Goal: Task Accomplishment & Management: Manage account settings

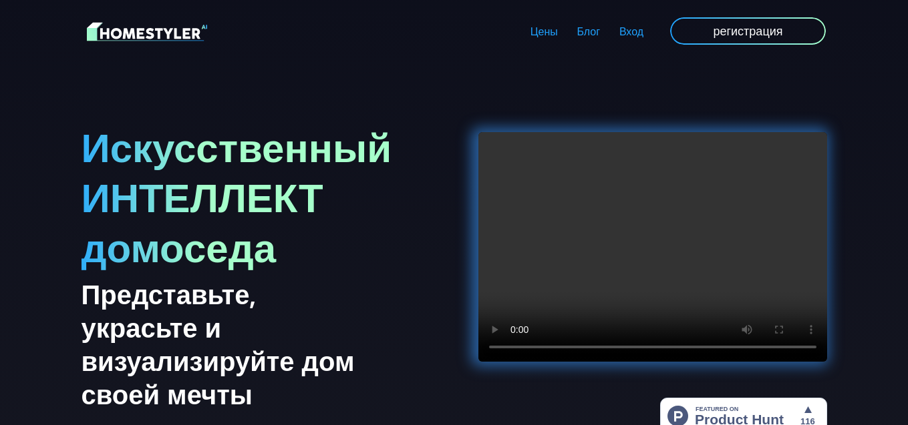
click at [636, 28] on ya-tr-span "Вход" at bounding box center [631, 31] width 24 height 13
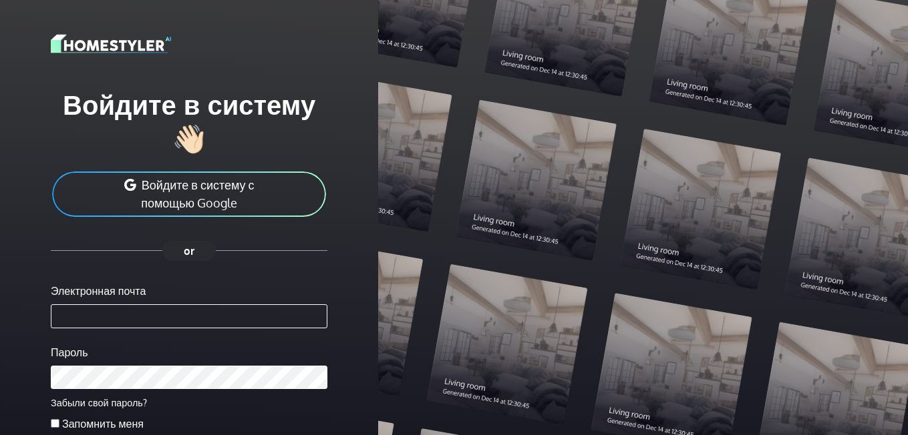
type input "**********"
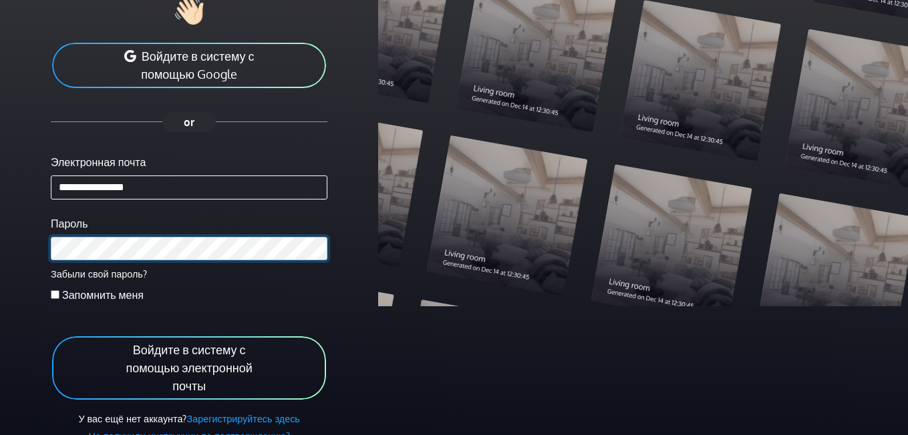
scroll to position [134, 0]
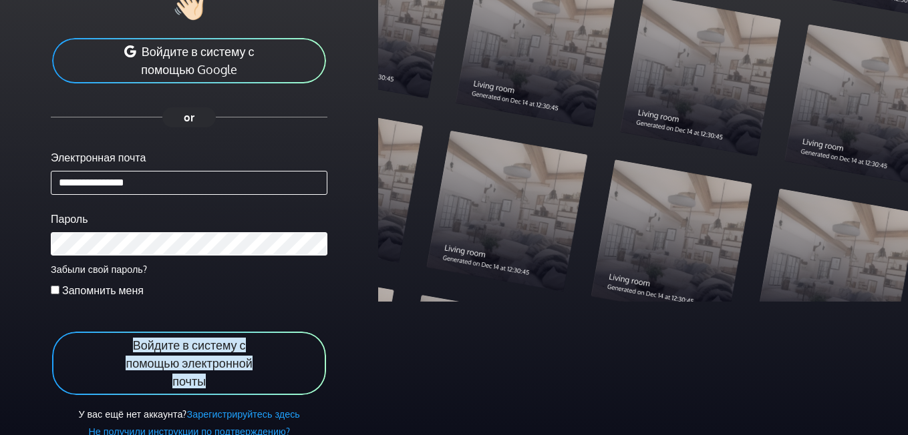
click at [164, 369] on ya-tr-span "Войдите в систему с помощью электронной почты" at bounding box center [189, 363] width 126 height 51
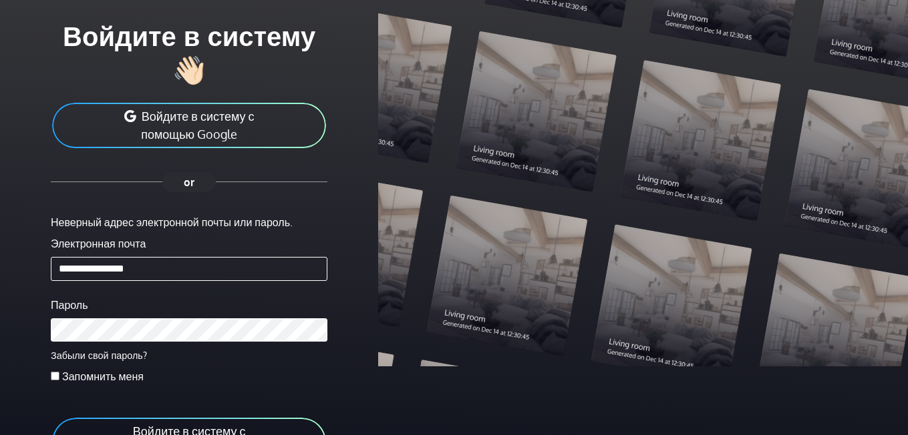
scroll to position [134, 0]
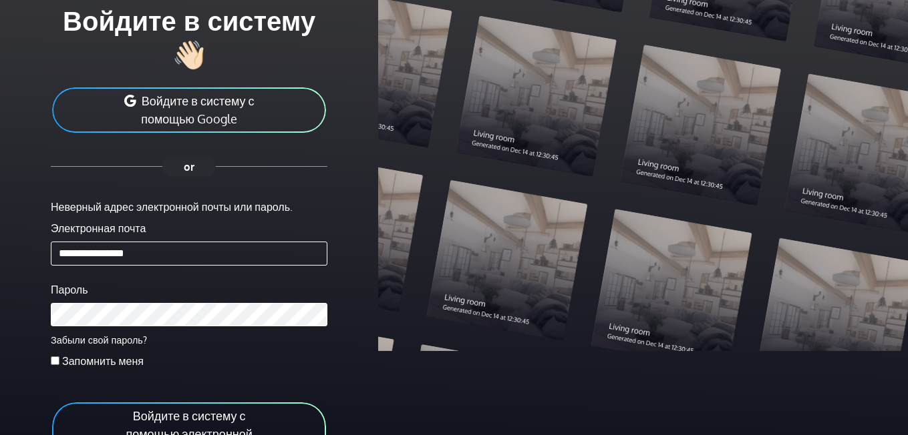
click at [229, 411] on ya-tr-span "Войдите в систему с помощью электронной почты" at bounding box center [189, 434] width 126 height 51
